Goal: Find specific page/section

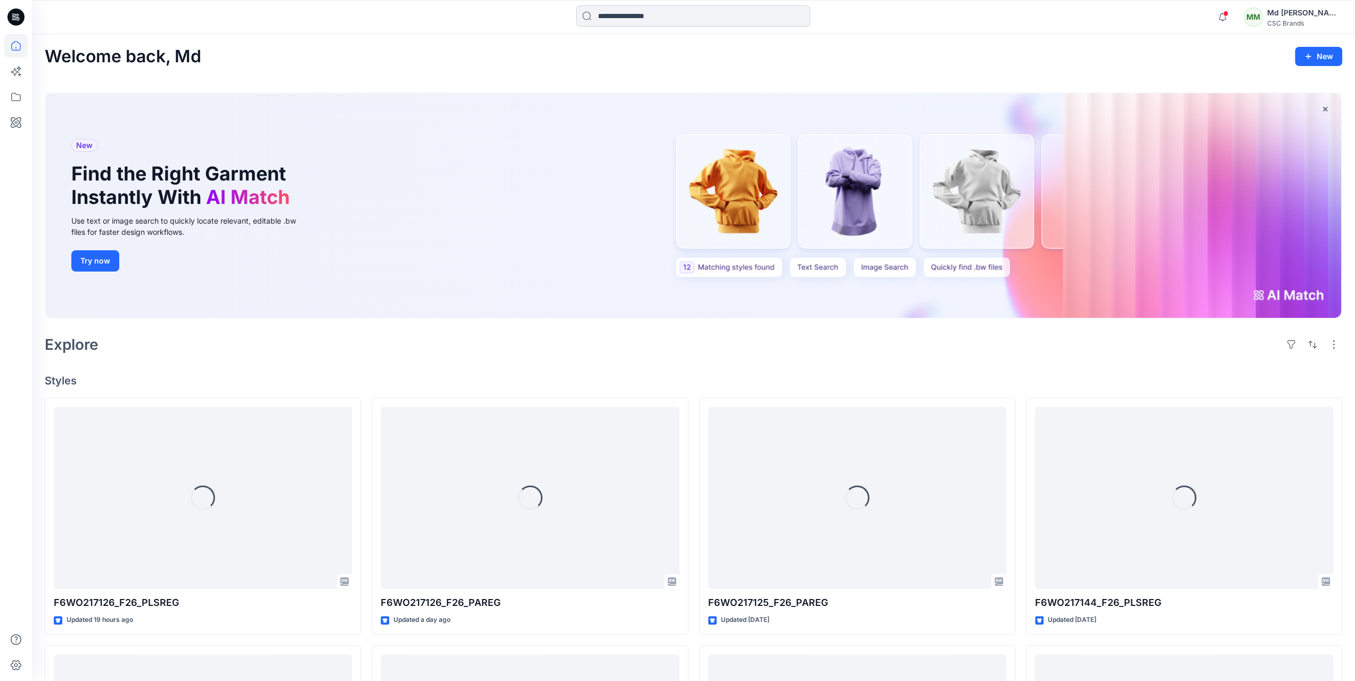
click at [684, 20] on input at bounding box center [693, 15] width 234 height 21
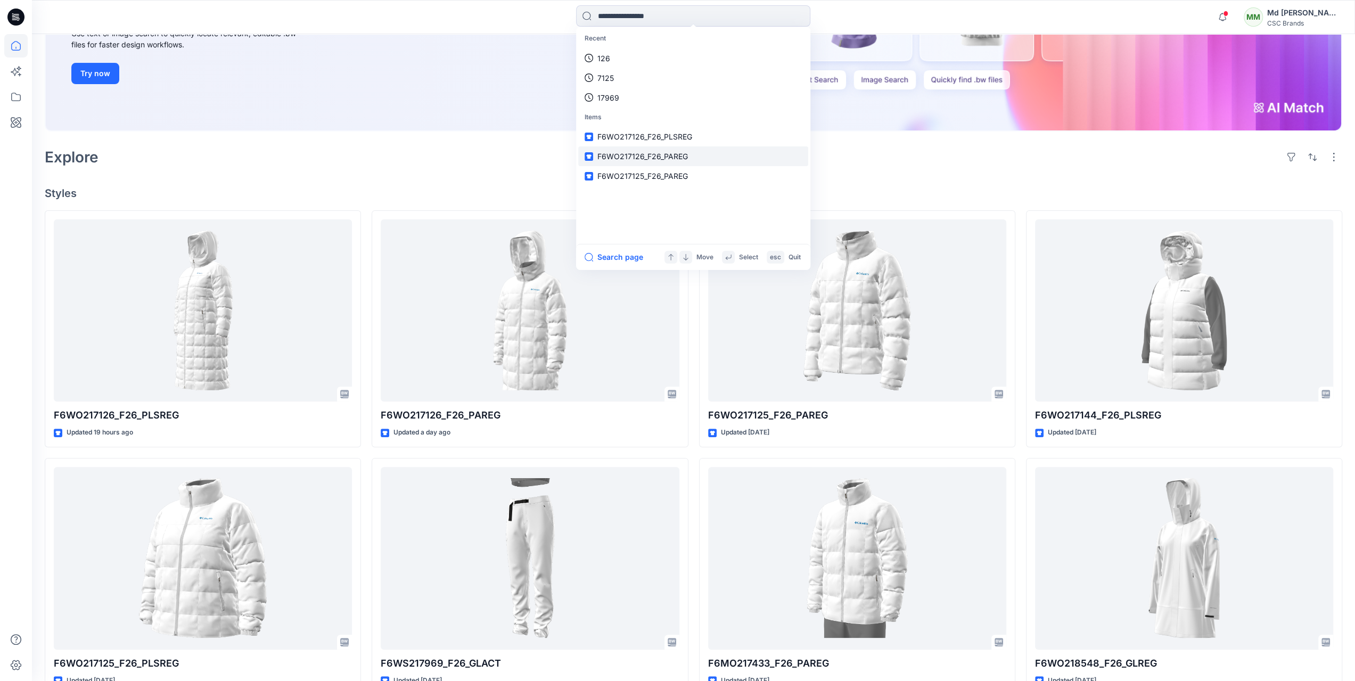
scroll to position [426, 0]
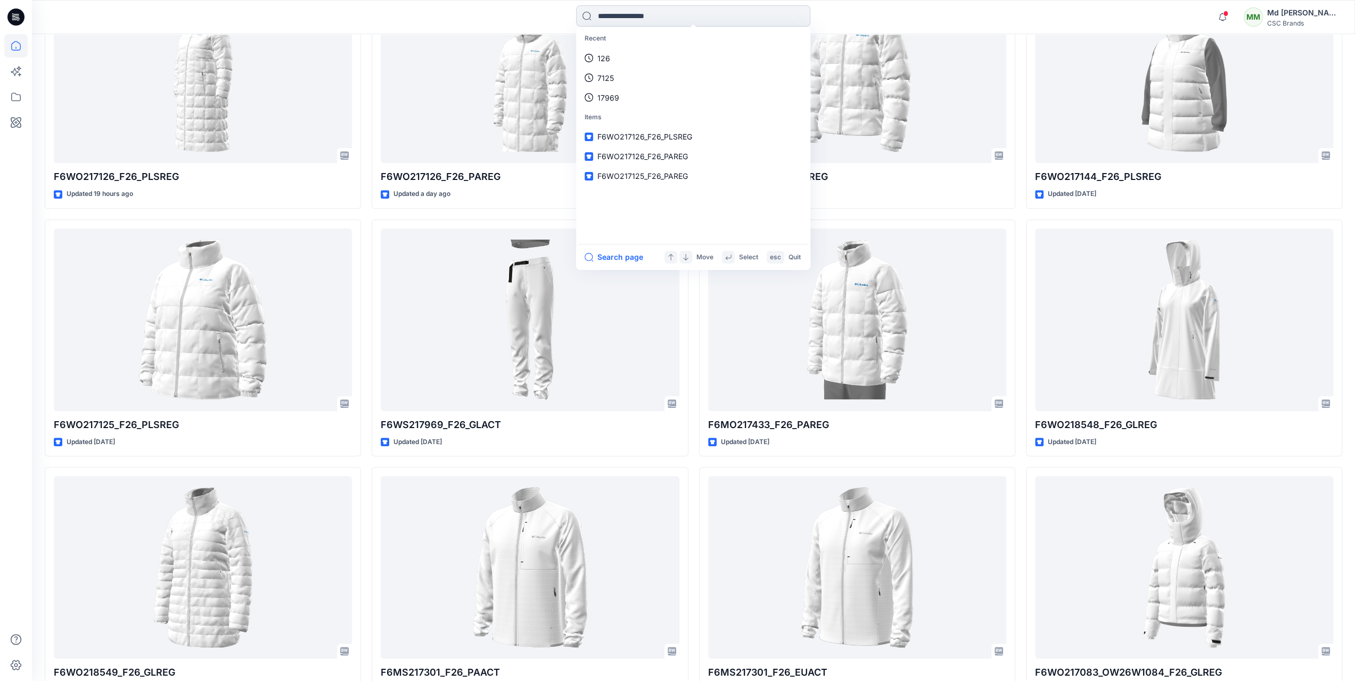
click at [695, 12] on input at bounding box center [693, 15] width 234 height 21
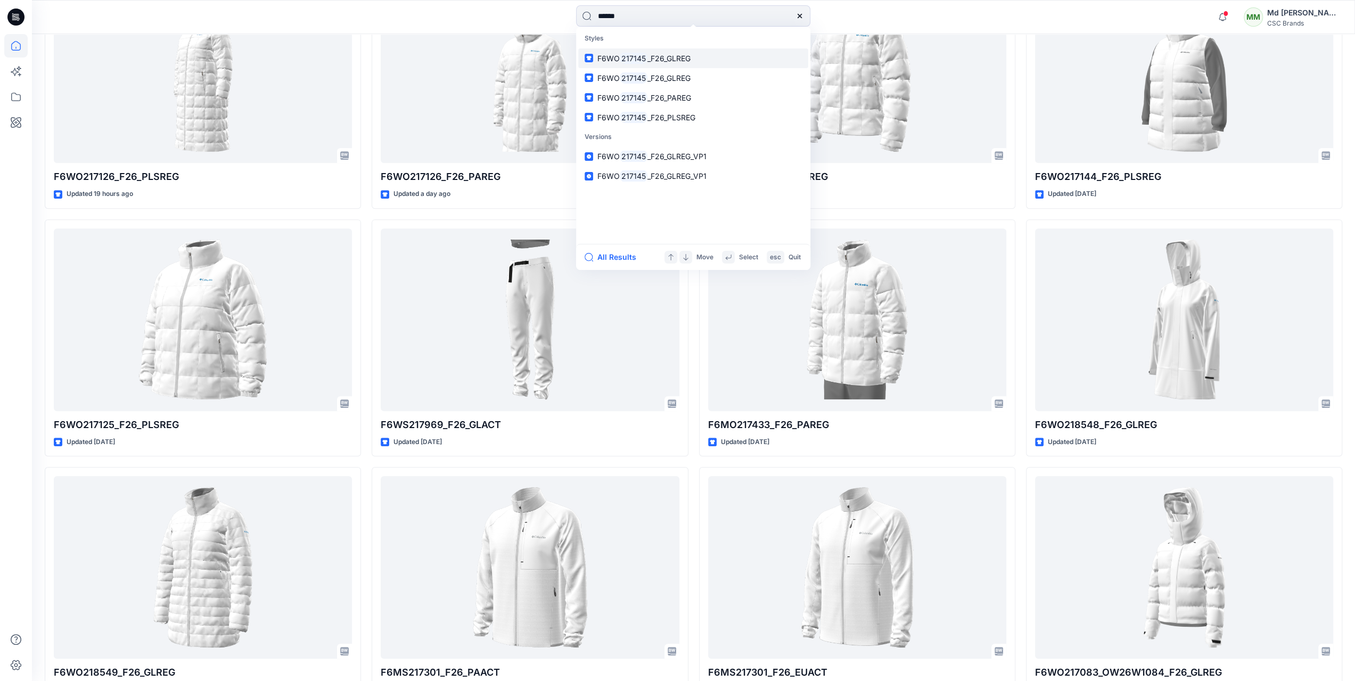
type input "******"
click at [709, 50] on link "F6WO 217145 _F26_GLREG" at bounding box center [693, 58] width 230 height 20
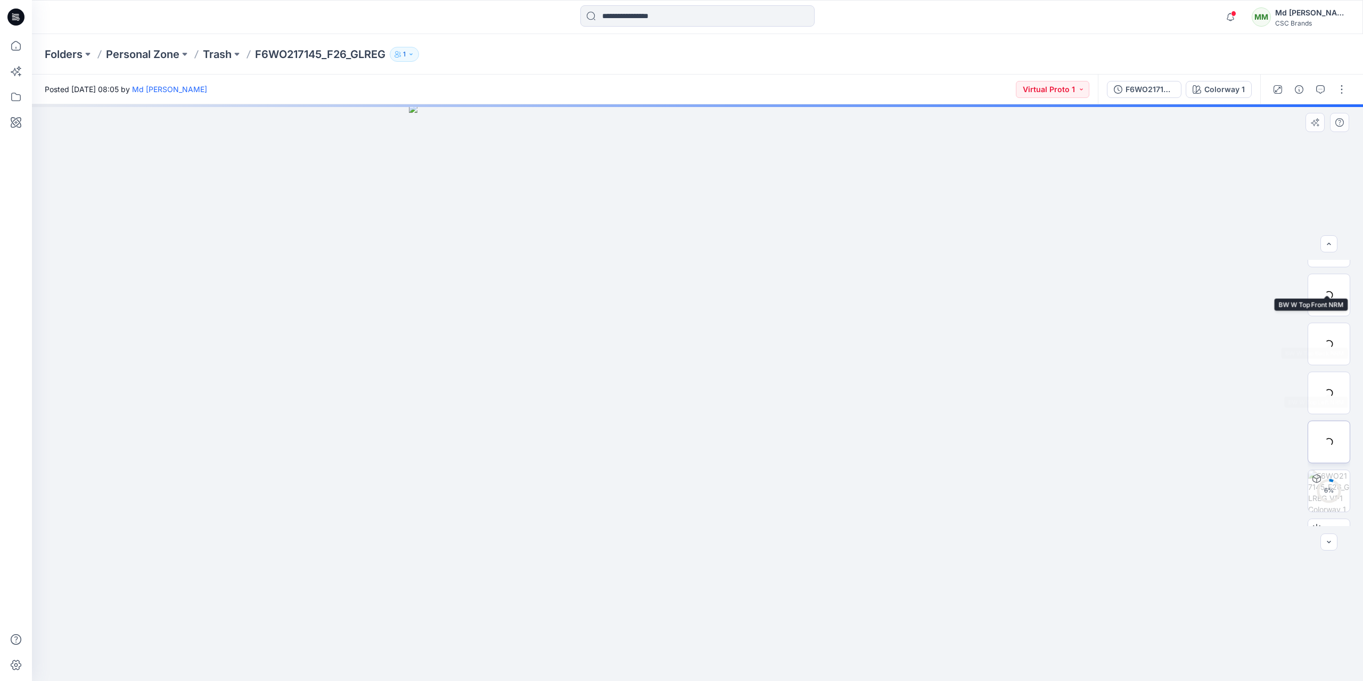
scroll to position [168, 0]
drag, startPoint x: 1118, startPoint y: 521, endPoint x: 1182, endPoint y: 511, distance: 64.6
click at [1182, 511] on div at bounding box center [697, 392] width 1331 height 577
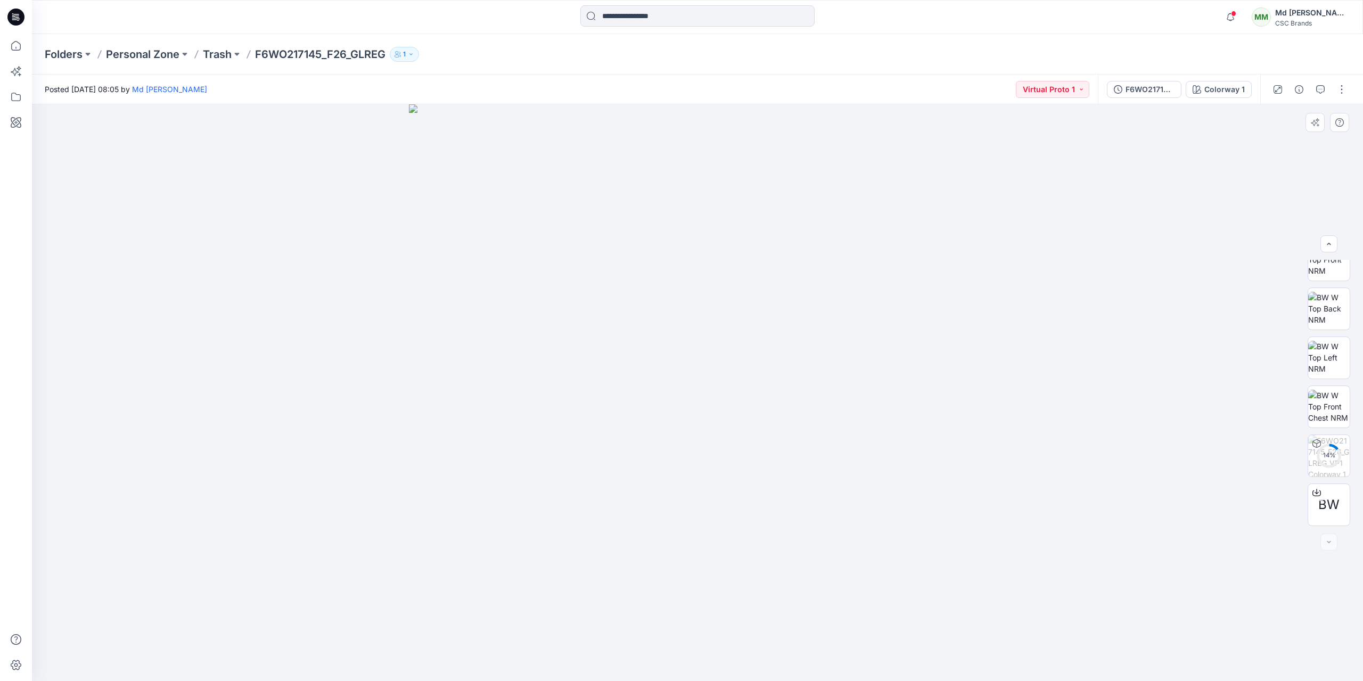
drag, startPoint x: 349, startPoint y: 418, endPoint x: 268, endPoint y: 445, distance: 84.9
click at [268, 445] on div at bounding box center [697, 392] width 1331 height 577
